Goal: Transaction & Acquisition: Purchase product/service

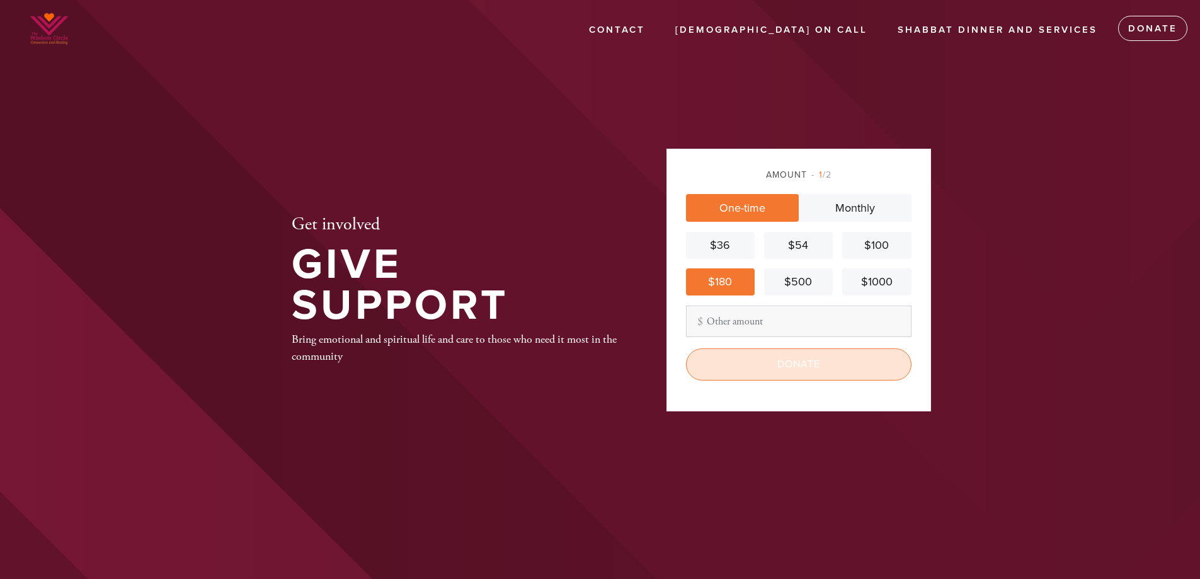
click at [765, 359] on input "Donate" at bounding box center [798, 363] width 225 height 31
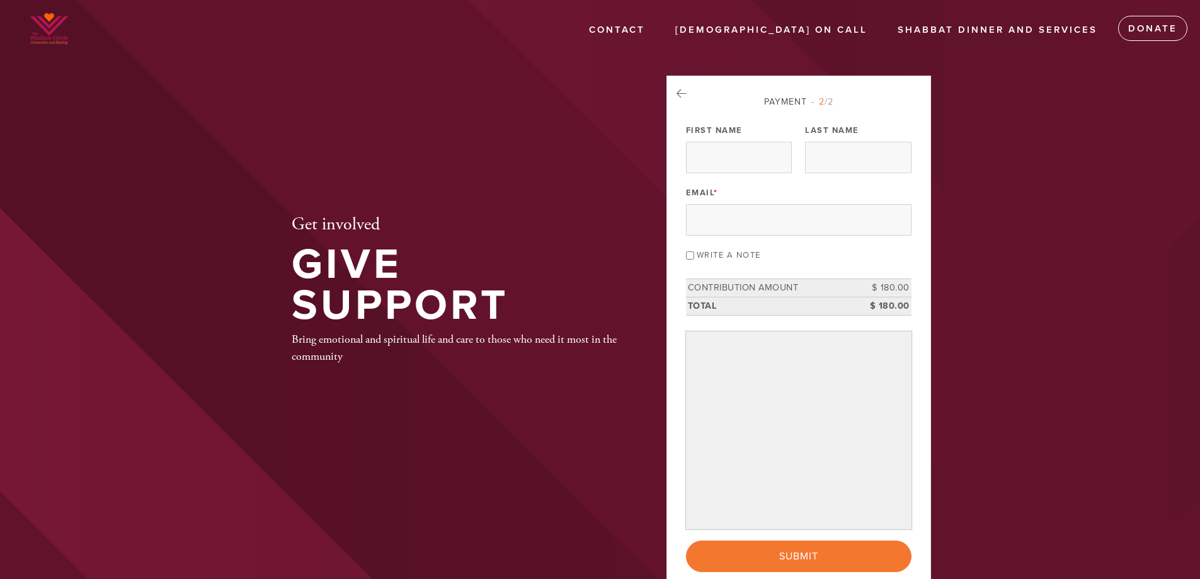
click at [690, 254] on input "Write a note" at bounding box center [690, 255] width 8 height 8
checkbox input "true"
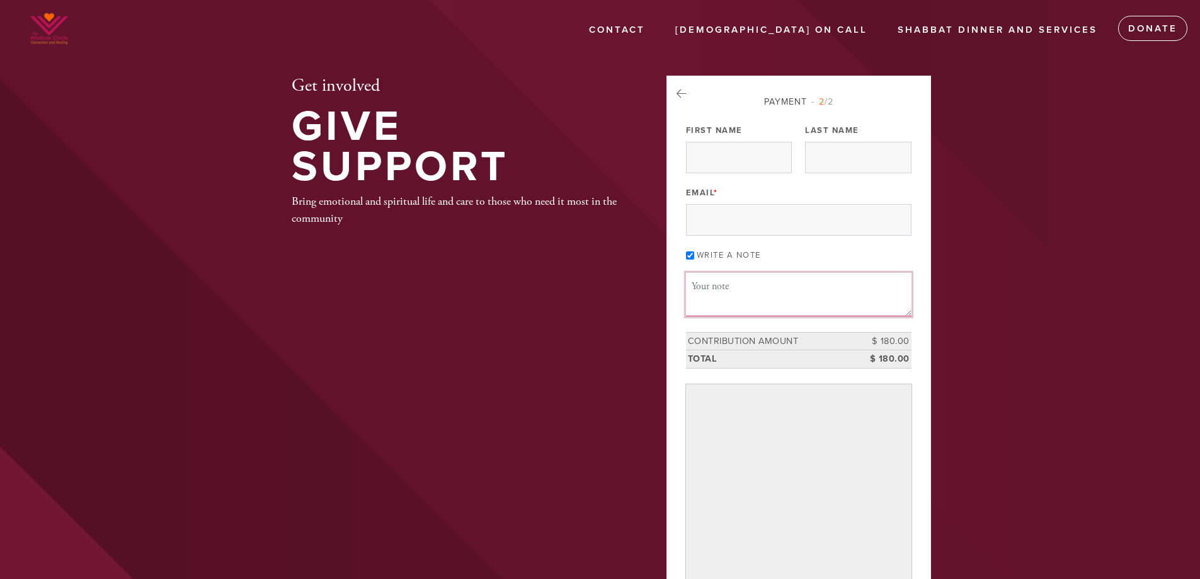
click at [734, 295] on textarea "Message or dedication" at bounding box center [798, 294] width 225 height 43
type textarea "Yizkor for [PERSON_NAME] and [PERSON_NAME] '"
click at [678, 93] on icon at bounding box center [681, 93] width 10 height 11
